Goal: Information Seeking & Learning: Learn about a topic

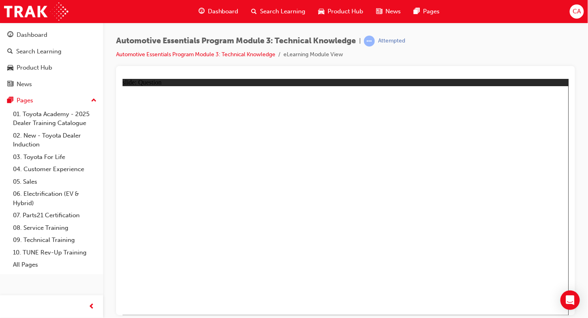
radio input "true"
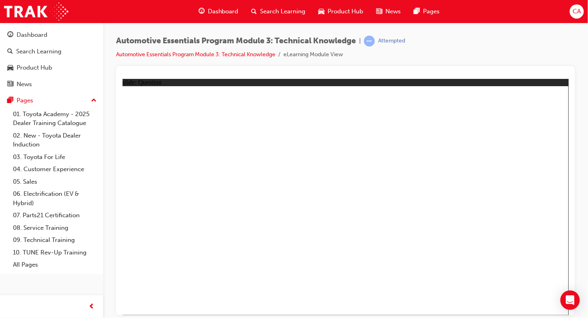
radio input "true"
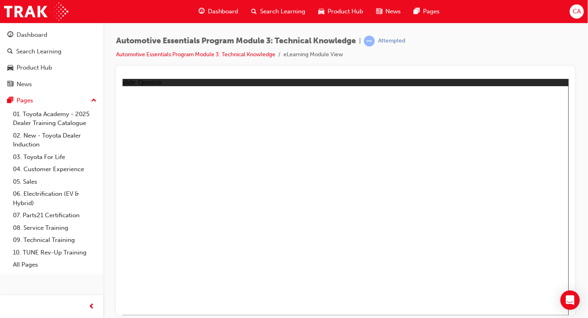
radio input "true"
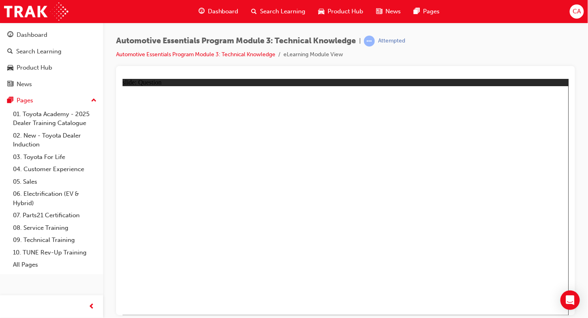
radio input "true"
drag, startPoint x: 346, startPoint y: 248, endPoint x: 337, endPoint y: 242, distance: 10.0
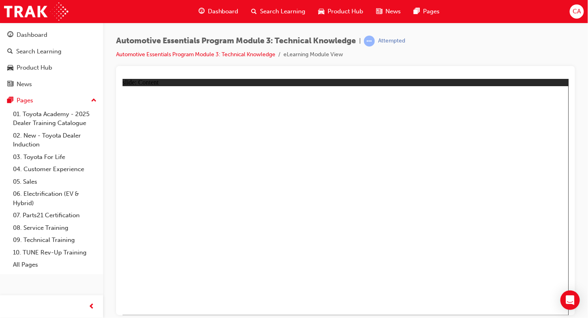
drag, startPoint x: 241, startPoint y: 216, endPoint x: 401, endPoint y: 203, distance: 160.3
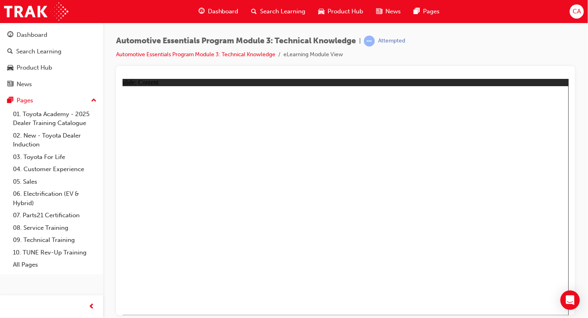
drag, startPoint x: 519, startPoint y: 98, endPoint x: 528, endPoint y: 99, distance: 8.5
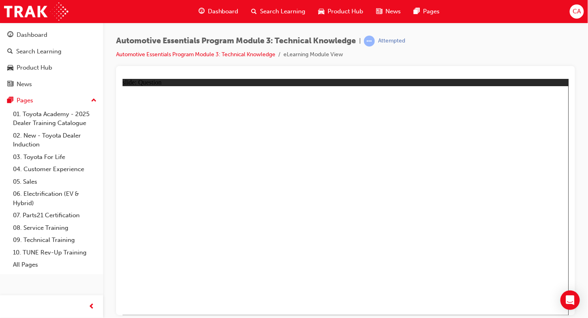
radio input "true"
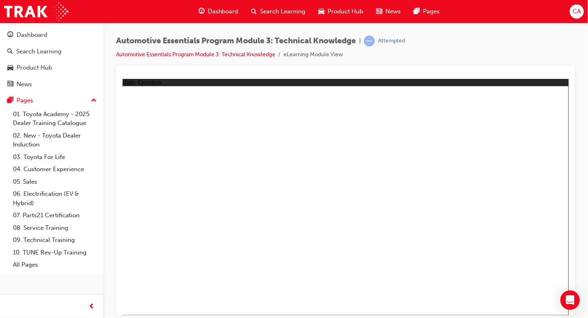
radio input "true"
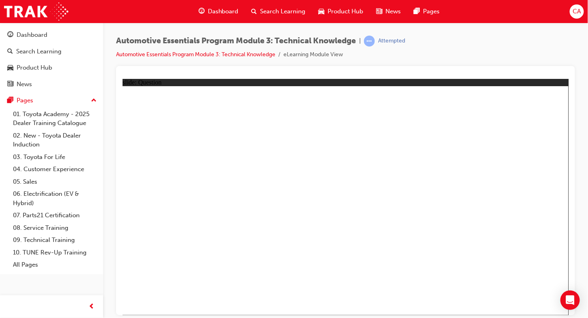
drag, startPoint x: 384, startPoint y: 174, endPoint x: 398, endPoint y: 193, distance: 23.1
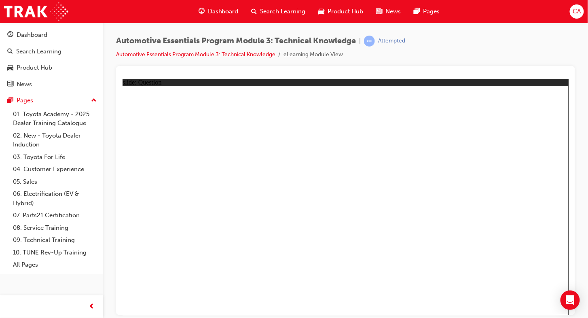
radio input "true"
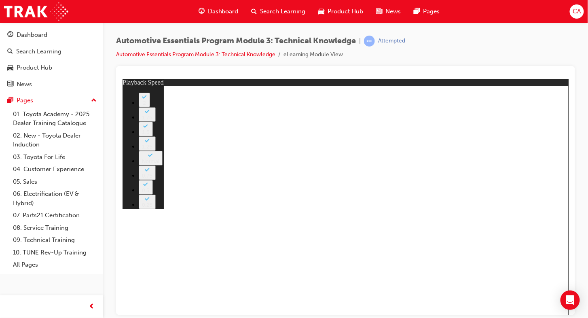
type input "227"
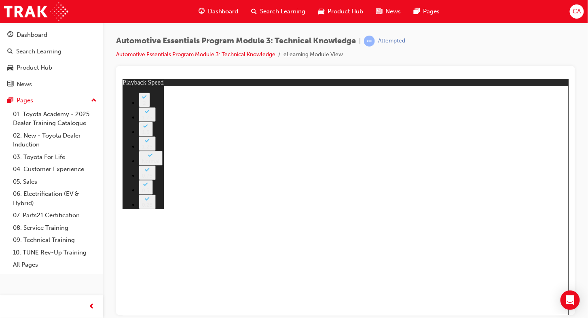
type input "6"
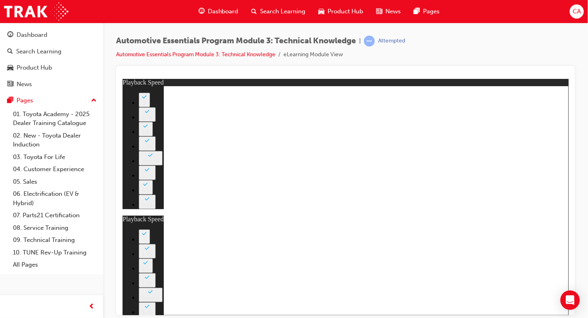
type input "1"
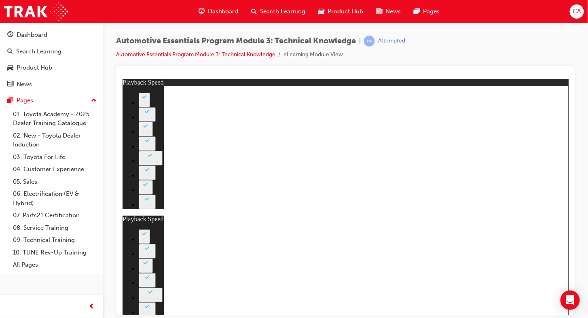
type input "6"
type input "1"
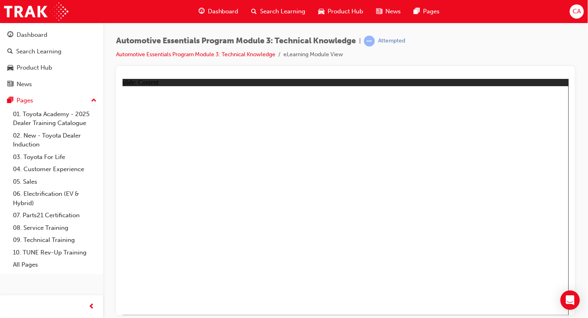
drag, startPoint x: 532, startPoint y: 297, endPoint x: 463, endPoint y: 274, distance: 72.8
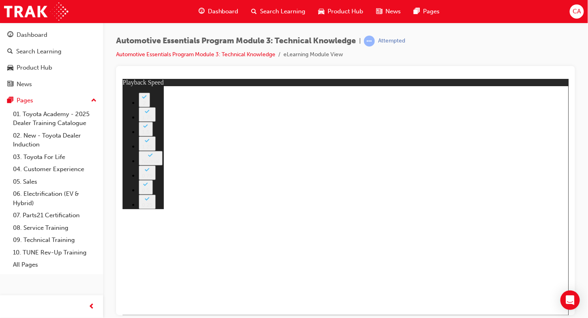
drag, startPoint x: 389, startPoint y: 221, endPoint x: 280, endPoint y: 218, distance: 108.9
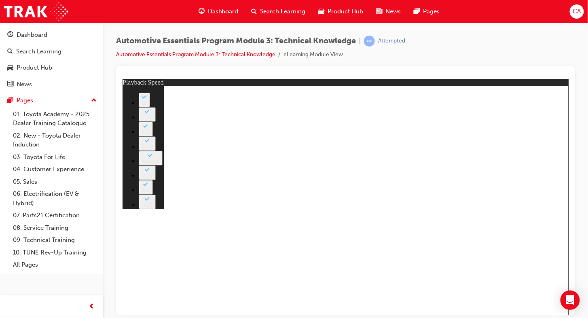
type input "18"
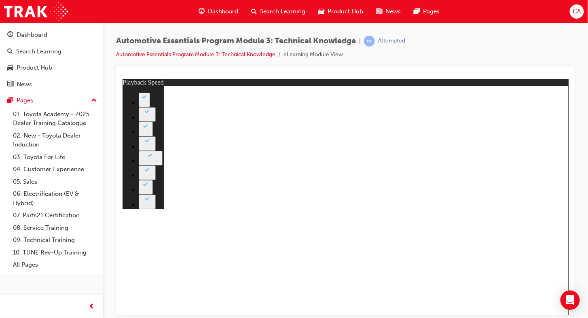
drag, startPoint x: 529, startPoint y: 89, endPoint x: 533, endPoint y: 91, distance: 4.7
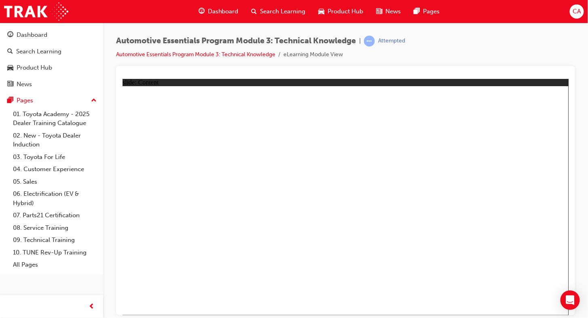
drag, startPoint x: 451, startPoint y: 182, endPoint x: 488, endPoint y: 168, distance: 39.1
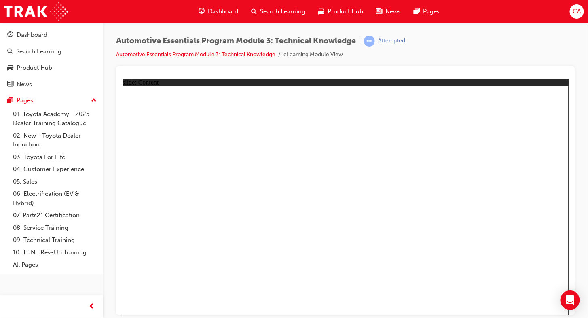
drag, startPoint x: 547, startPoint y: 98, endPoint x: 431, endPoint y: 129, distance: 120.5
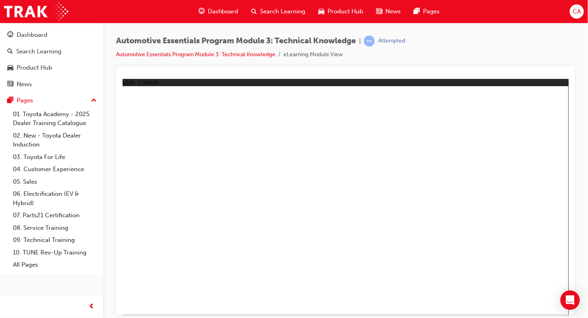
click at [587, 95] on div "Automotive Essentials Program Module 3: Technical Knowledge | Attempted Automot…" at bounding box center [345, 160] width 485 height 275
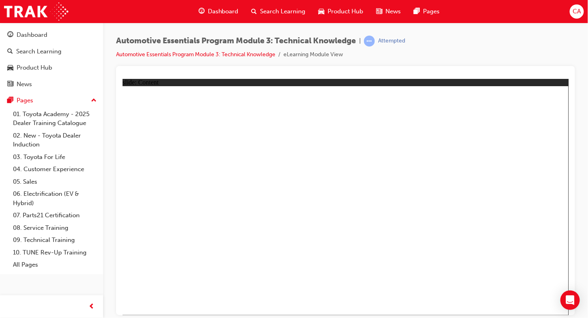
radio input "false"
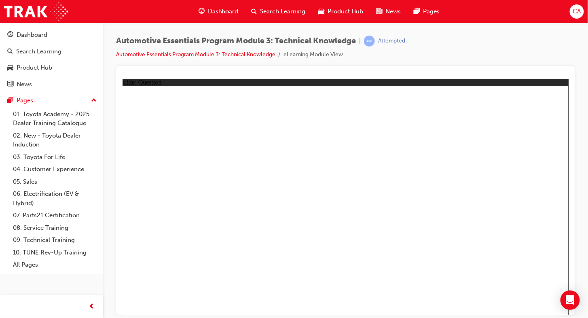
radio input "true"
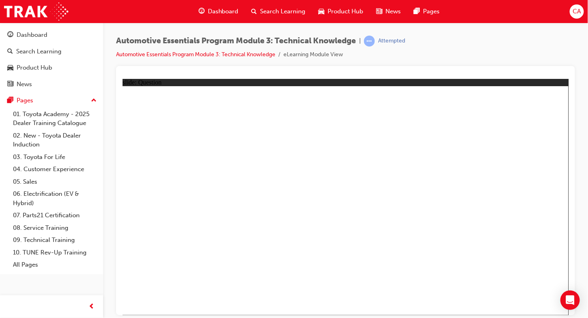
radio input "true"
